Goal: Find specific page/section: Find specific page/section

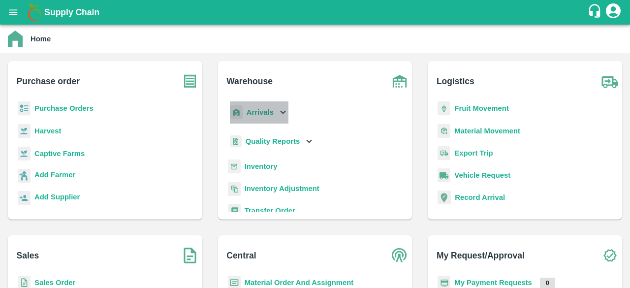
click at [278, 111] on icon at bounding box center [283, 112] width 11 height 11
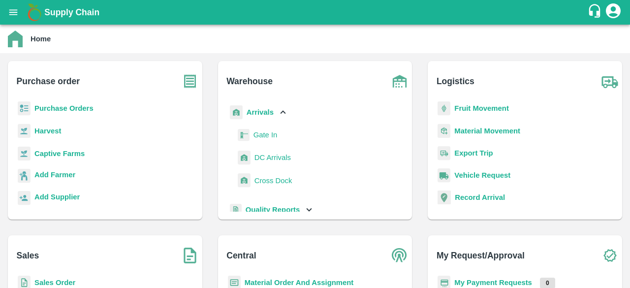
click at [274, 160] on span "DC Arrivals" at bounding box center [272, 157] width 36 height 11
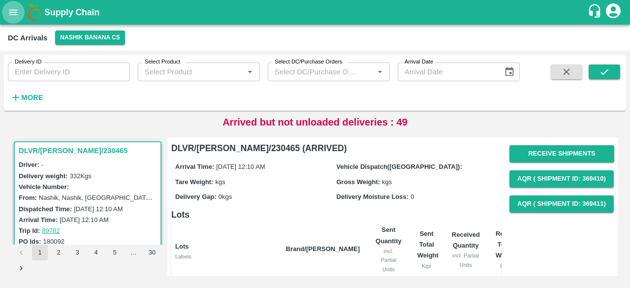
click at [10, 12] on icon "open drawer" at bounding box center [13, 11] width 8 height 5
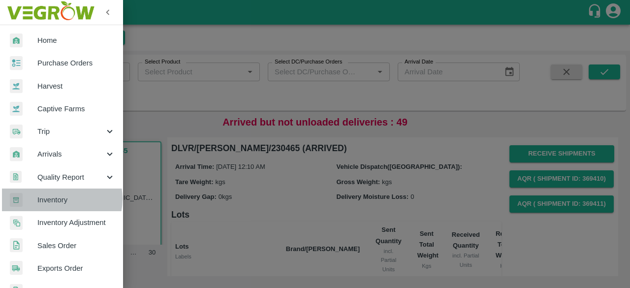
click at [55, 199] on span "Inventory" at bounding box center [76, 199] width 78 height 11
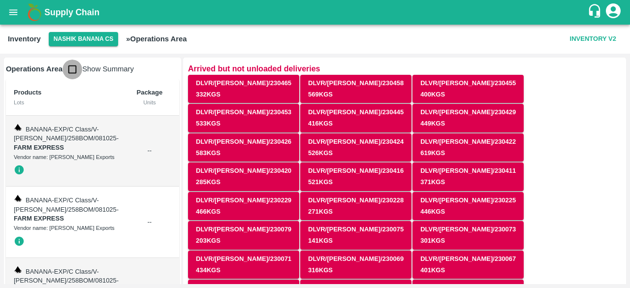
click at [72, 68] on input "checkbox" at bounding box center [73, 70] width 20 height 20
checkbox input "true"
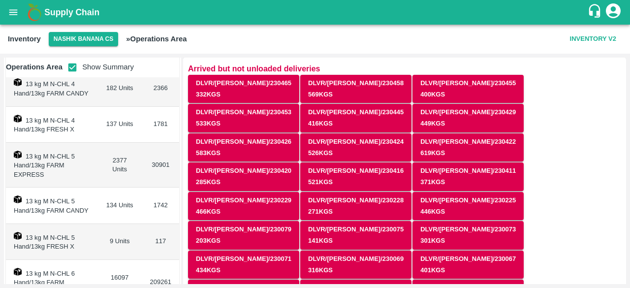
scroll to position [170, 0]
